Goal: Task Accomplishment & Management: Manage account settings

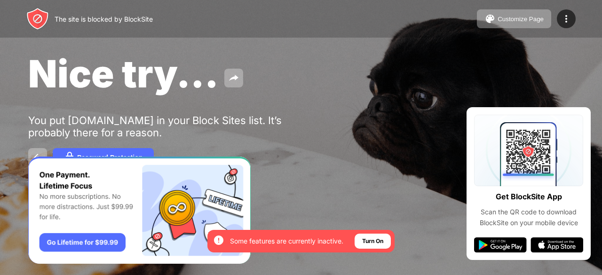
click at [599, 103] on div "Nice try... You put [DOMAIN_NAME] in your Block Sites list. It’s probably there…" at bounding box center [301, 109] width 602 height 218
click at [561, 10] on div at bounding box center [565, 18] width 19 height 19
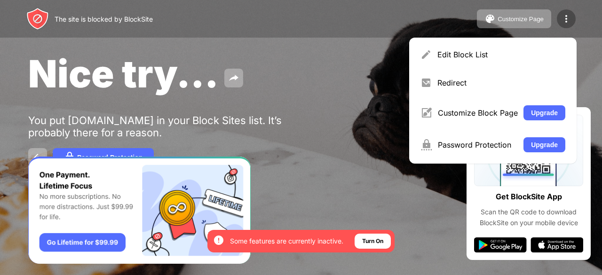
click at [562, 24] on div at bounding box center [565, 18] width 19 height 19
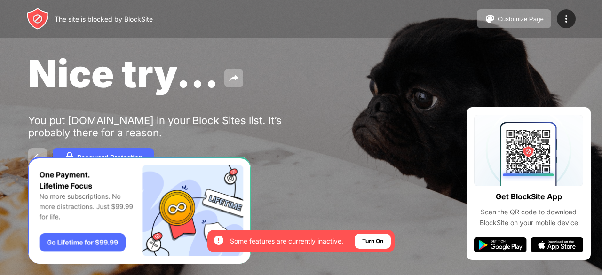
click at [388, 242] on div "Turn On" at bounding box center [372, 241] width 36 height 15
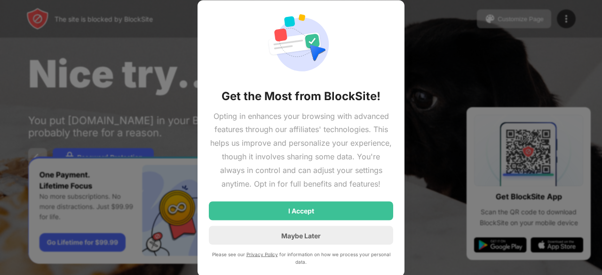
click at [339, 234] on div "Maybe Later" at bounding box center [301, 235] width 184 height 19
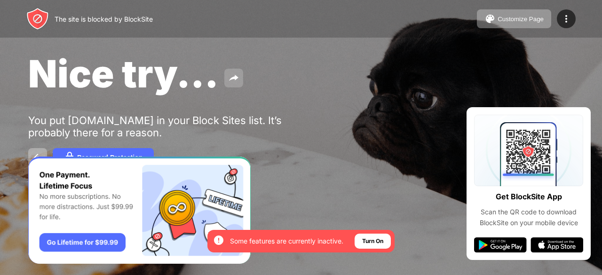
click at [225, 83] on button at bounding box center [233, 78] width 19 height 19
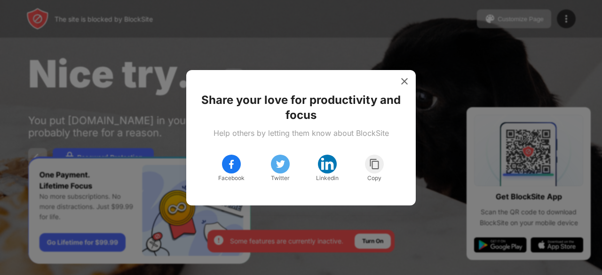
click at [403, 81] on img at bounding box center [403, 81] width 9 height 9
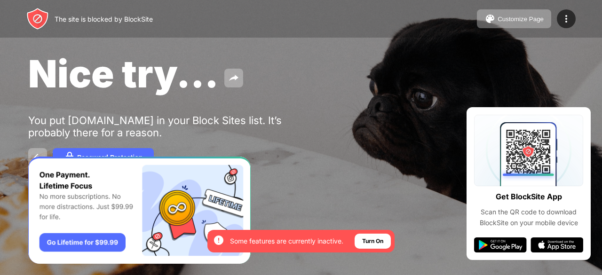
click at [237, 177] on img "Banner Message" at bounding box center [139, 210] width 222 height 108
click at [131, 157] on img "Banner Message" at bounding box center [139, 210] width 222 height 108
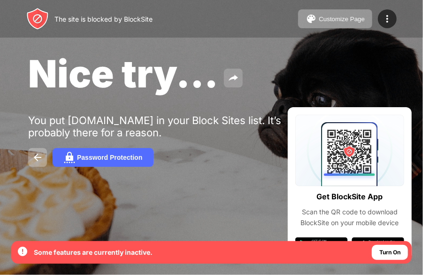
click at [234, 77] on img at bounding box center [233, 77] width 11 height 11
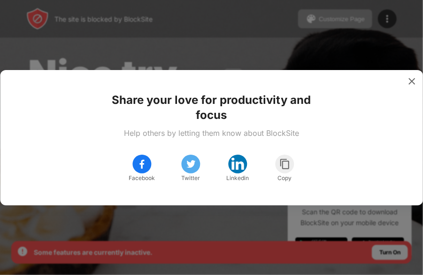
click at [410, 84] on img at bounding box center [411, 81] width 9 height 9
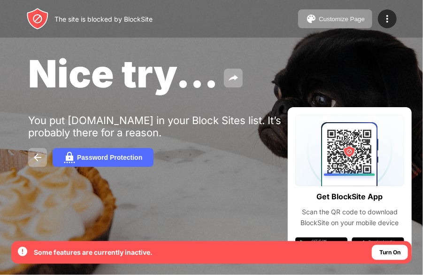
click at [171, 116] on div "You put [DOMAIN_NAME] in your Block Sites list. It’s probably there for a reaso…" at bounding box center [173, 126] width 290 height 24
click at [256, 127] on div "You put [DOMAIN_NAME] in your Block Sites list. It’s probably there for a reaso…" at bounding box center [173, 126] width 290 height 24
click at [389, 253] on div "Turn On" at bounding box center [390, 252] width 21 height 9
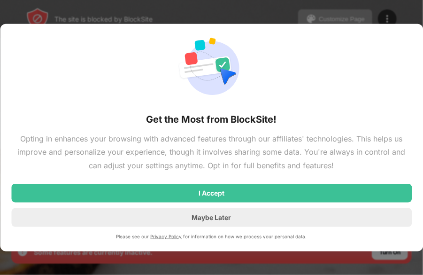
click at [259, 221] on div "Maybe Later" at bounding box center [211, 217] width 401 height 19
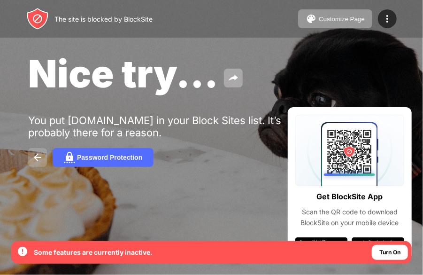
click at [44, 160] on button at bounding box center [37, 157] width 19 height 19
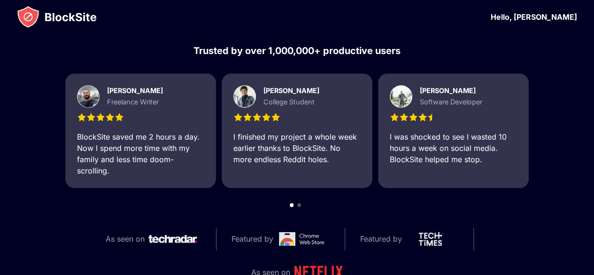
scroll to position [490, 0]
